Goal: Transaction & Acquisition: Book appointment/travel/reservation

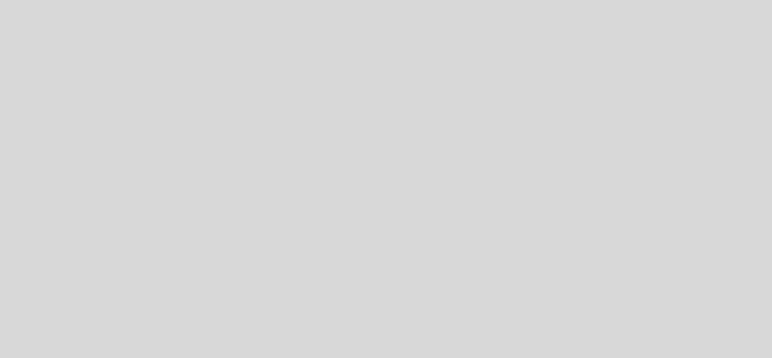
select select "es"
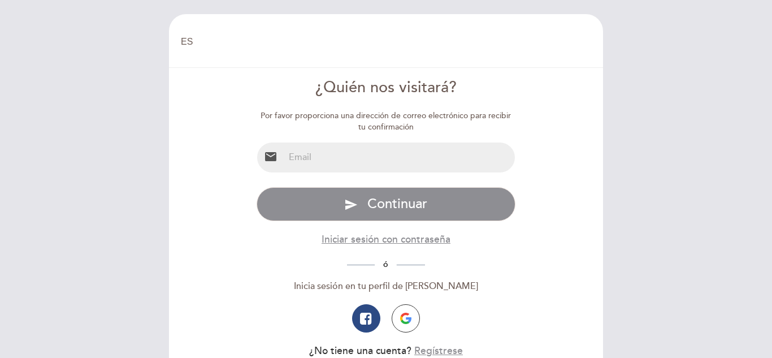
click at [339, 159] on input "email" at bounding box center [399, 157] width 231 height 30
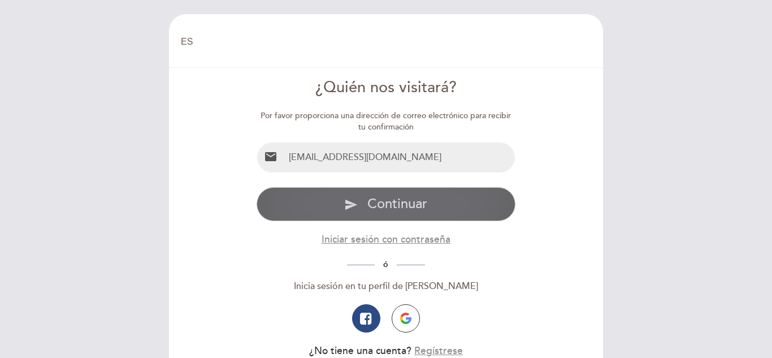
type input "[EMAIL_ADDRESS][DOMAIN_NAME]"
click at [356, 205] on icon "send" at bounding box center [351, 205] width 14 height 14
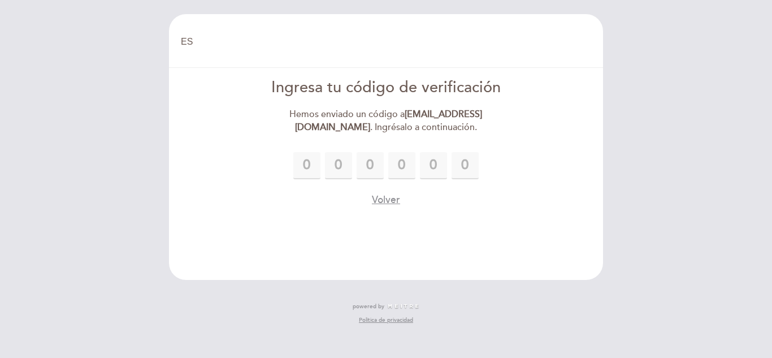
type input "9"
type input "4"
type input "3"
type input "7"
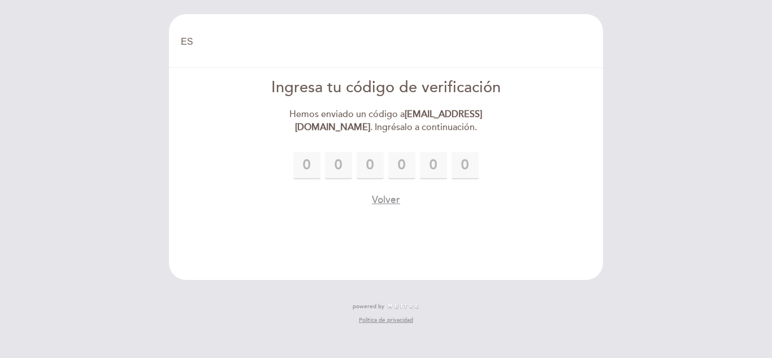
type input "5"
